Goal: Transaction & Acquisition: Subscribe to service/newsletter

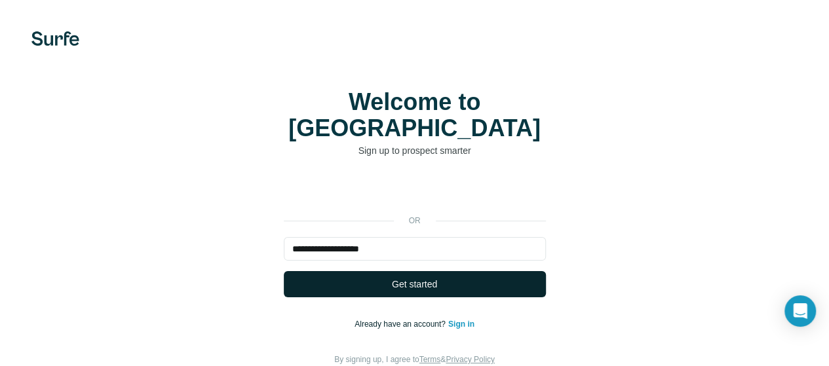
click at [392, 278] on span "Get started" at bounding box center [414, 284] width 45 height 13
